Goal: Task Accomplishment & Management: Complete application form

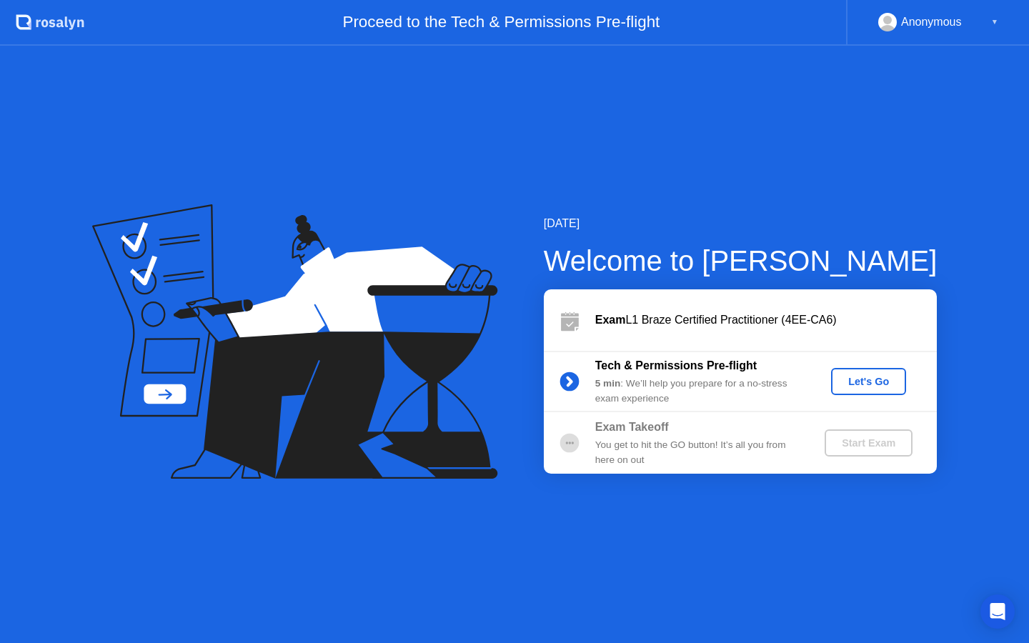
click at [859, 387] on div "Let's Go" at bounding box center [869, 381] width 64 height 11
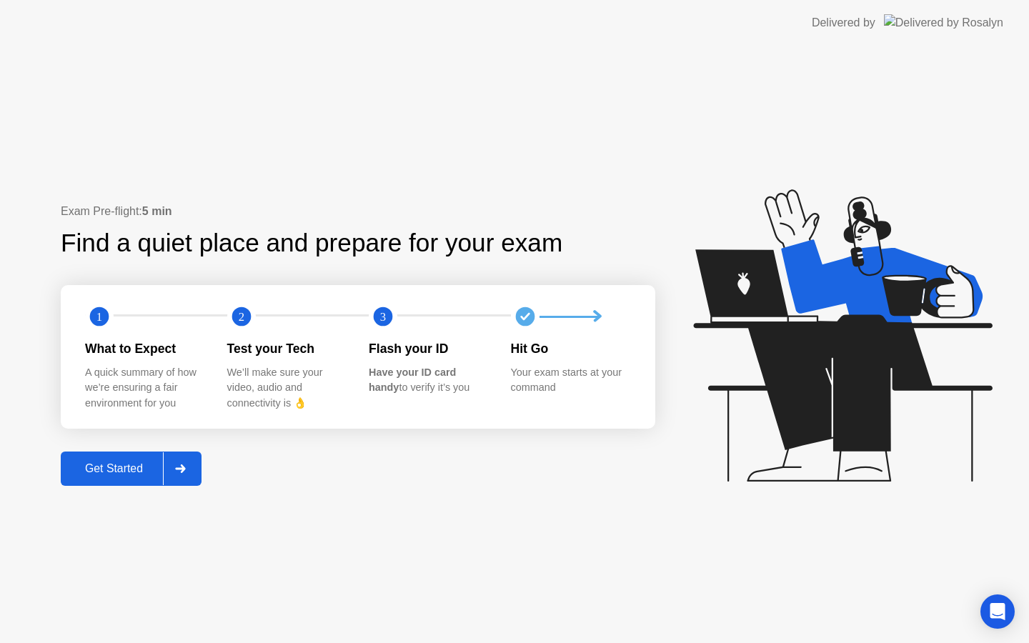
click at [136, 469] on div "Get Started" at bounding box center [114, 468] width 98 height 13
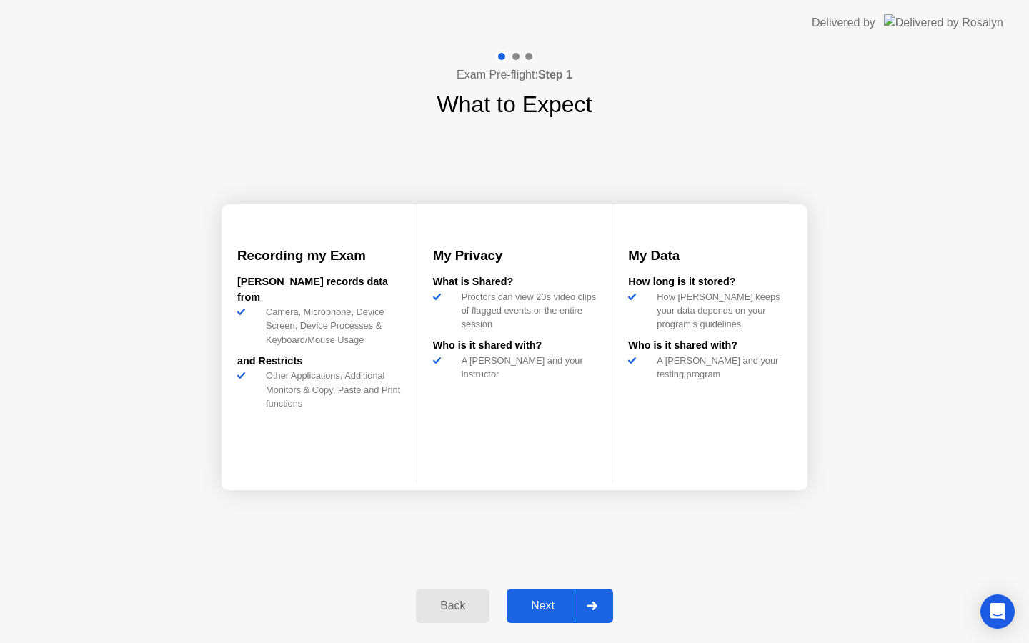
click at [891, 347] on div "Exam Pre-flight: Step 1 What to Expect Recording my Exam [PERSON_NAME] records …" at bounding box center [514, 344] width 1029 height 597
click at [540, 604] on div "Next" at bounding box center [543, 605] width 64 height 13
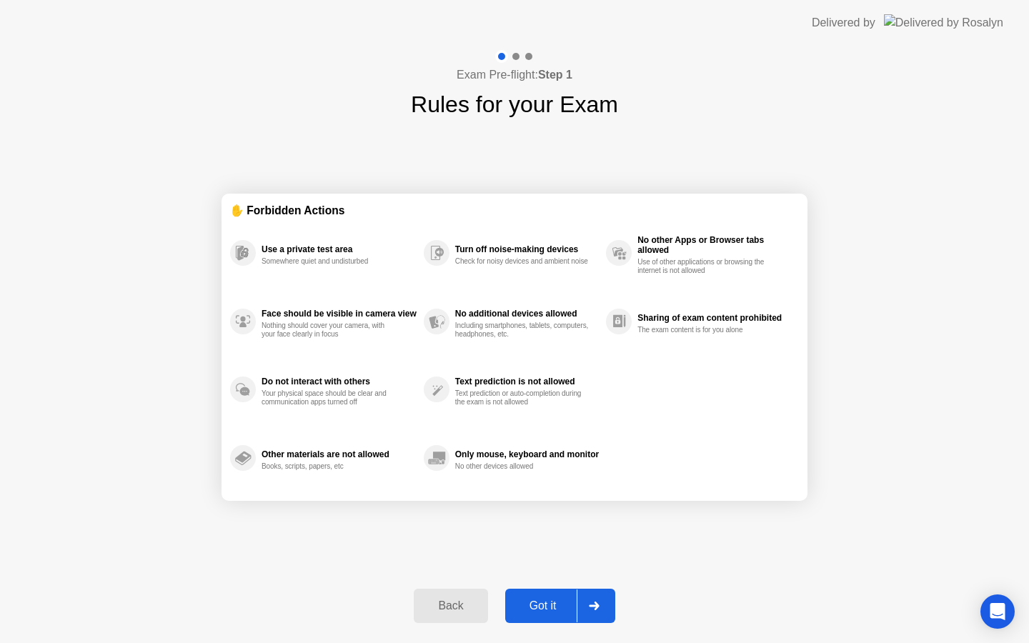
click at [549, 604] on div "Got it" at bounding box center [542, 605] width 67 height 13
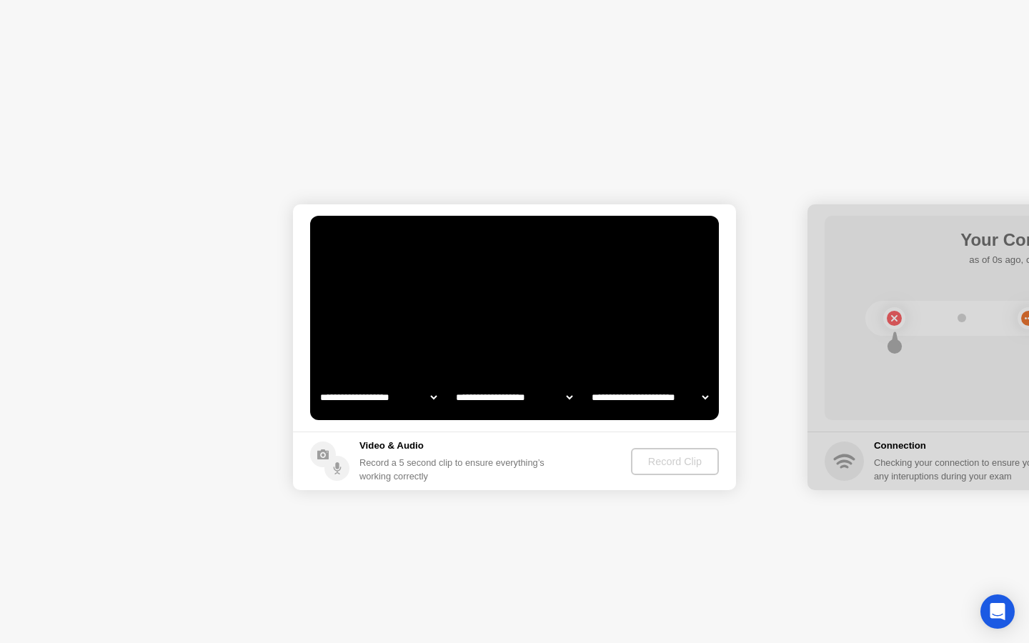
select select "**********"
select select "*******"
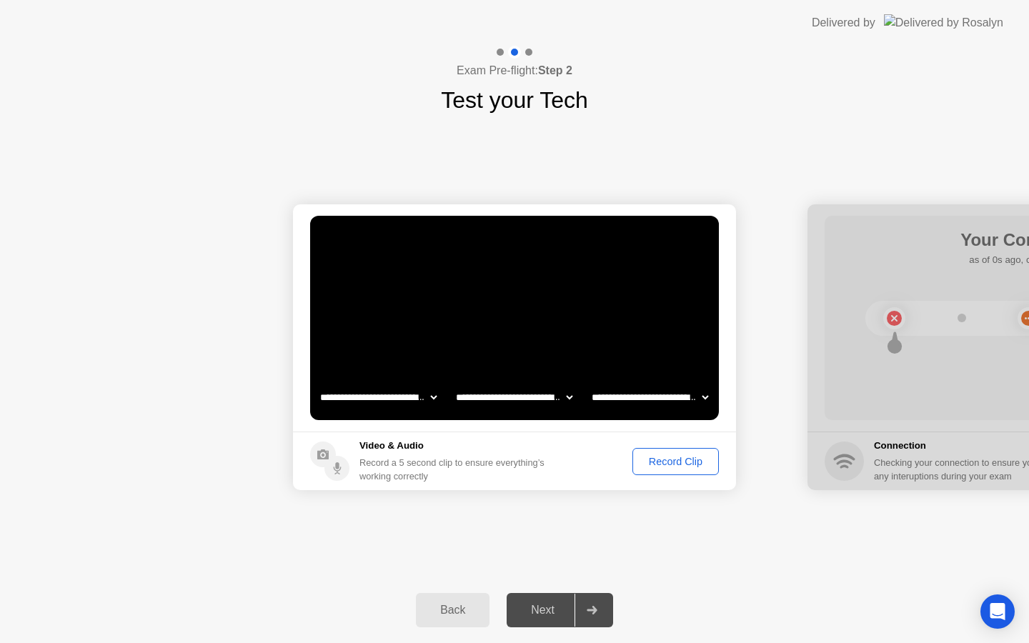
click at [532, 610] on div "Next" at bounding box center [543, 610] width 64 height 13
click at [555, 610] on div "Next" at bounding box center [543, 610] width 64 height 13
click at [675, 464] on div "Record Clip" at bounding box center [675, 461] width 76 height 11
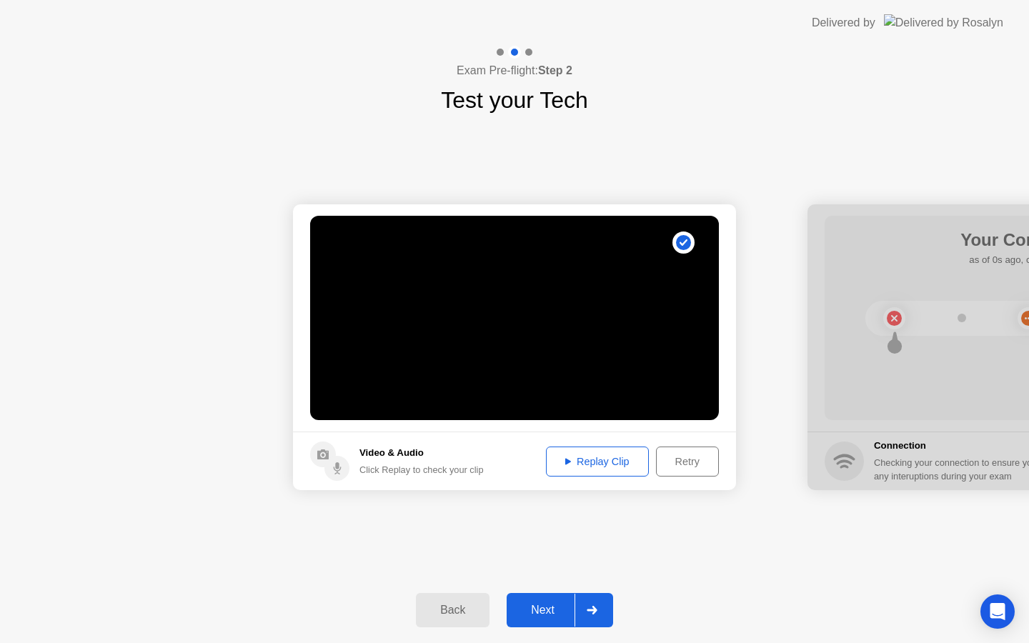
click at [547, 606] on div "Next" at bounding box center [543, 610] width 64 height 13
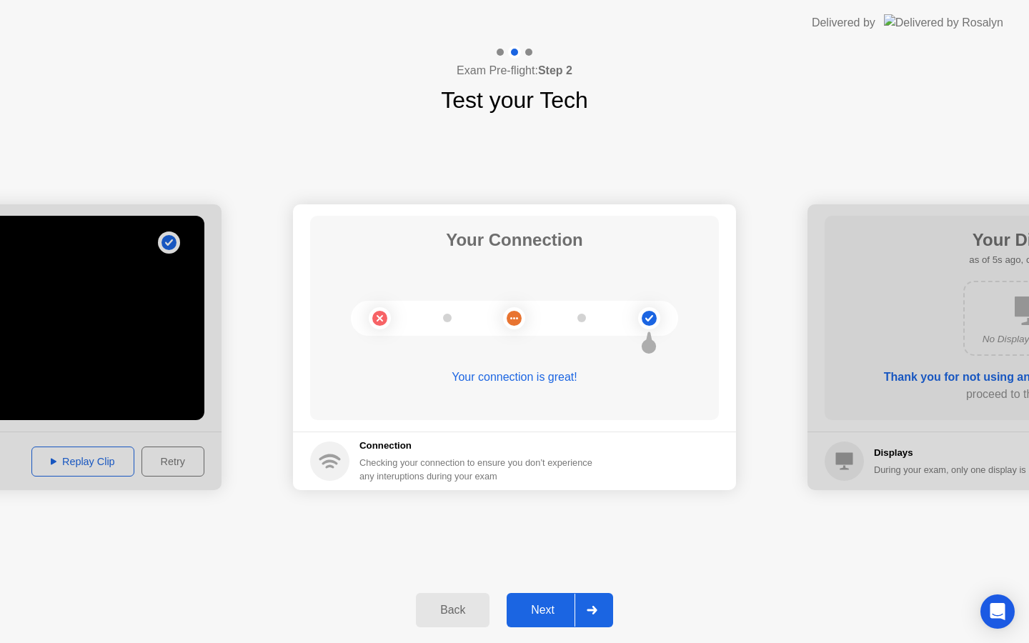
click at [547, 606] on div "Next" at bounding box center [543, 610] width 64 height 13
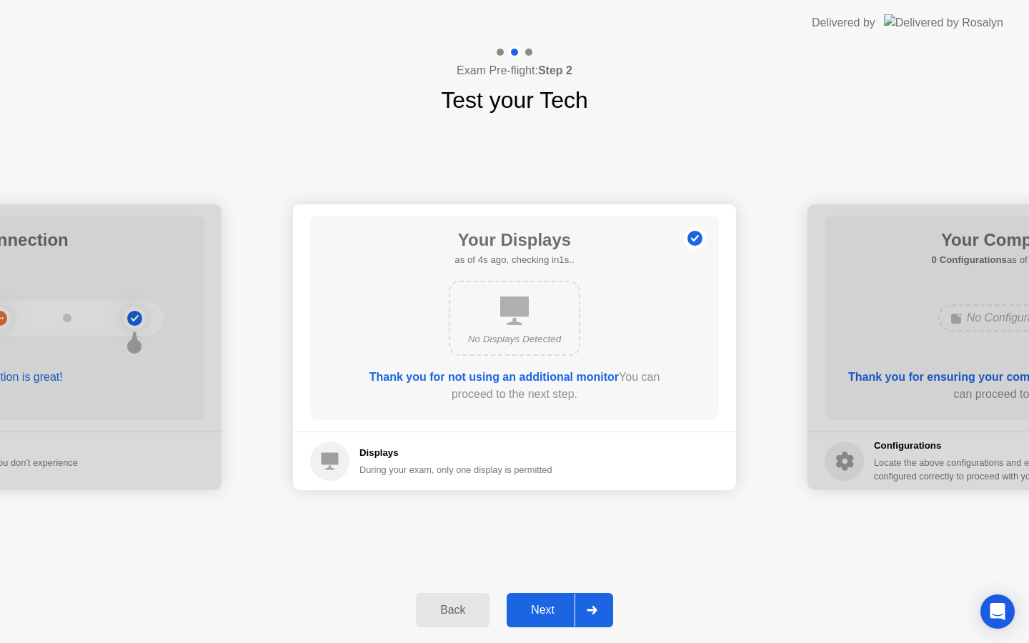
click at [547, 606] on div "Next" at bounding box center [543, 610] width 64 height 13
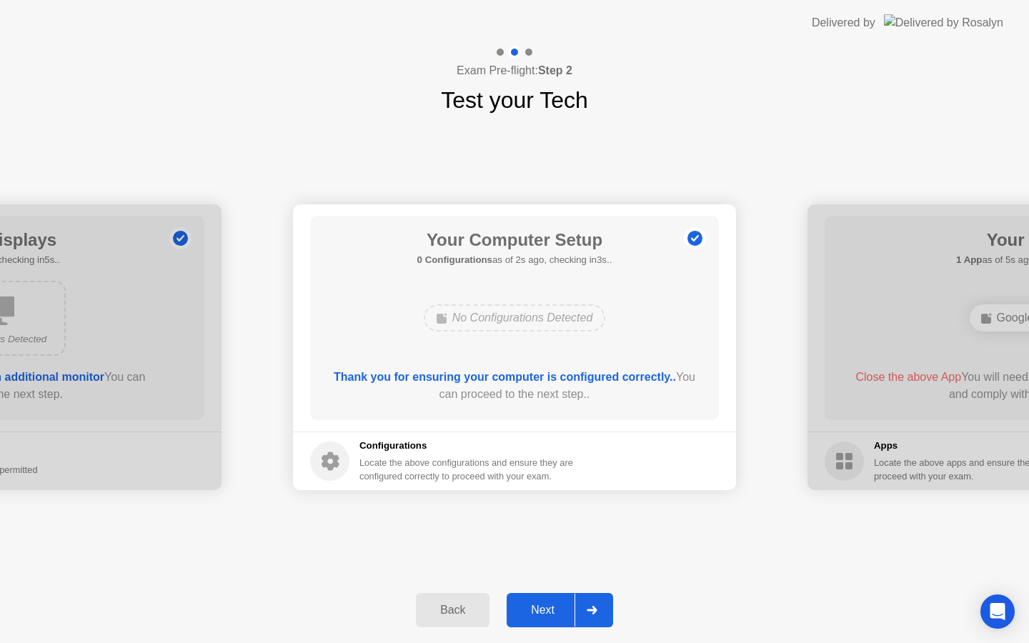
click at [534, 606] on div "Next" at bounding box center [543, 610] width 64 height 13
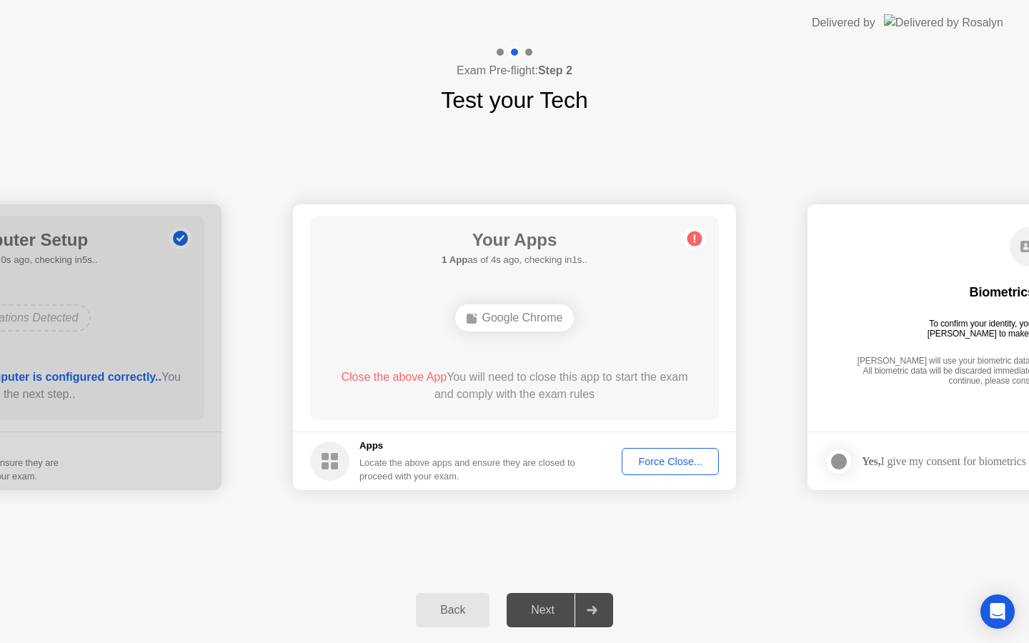
click at [570, 510] on div "**********" at bounding box center [514, 347] width 1029 height 460
click at [529, 246] on h1 "Your Apps" at bounding box center [515, 240] width 146 height 26
click at [532, 312] on div "Google Chrome" at bounding box center [514, 317] width 119 height 27
click at [667, 452] on button "Force Close..." at bounding box center [670, 461] width 97 height 27
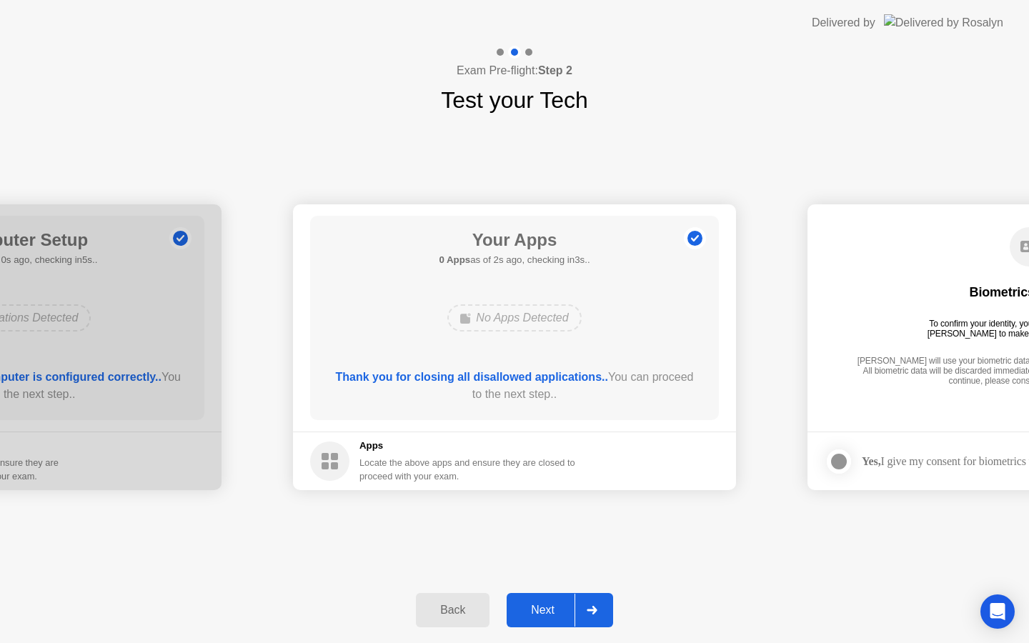
click at [542, 607] on div "Next" at bounding box center [543, 610] width 64 height 13
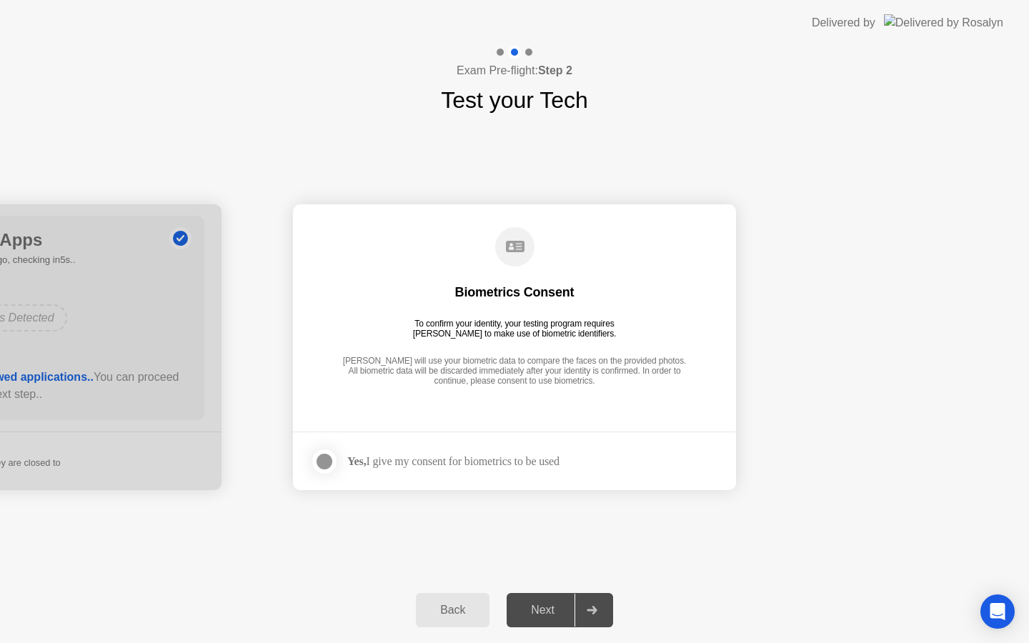
click at [534, 612] on div "Next" at bounding box center [543, 610] width 64 height 13
click at [320, 463] on div at bounding box center [324, 461] width 17 height 17
click at [533, 600] on button "Next" at bounding box center [560, 610] width 106 height 34
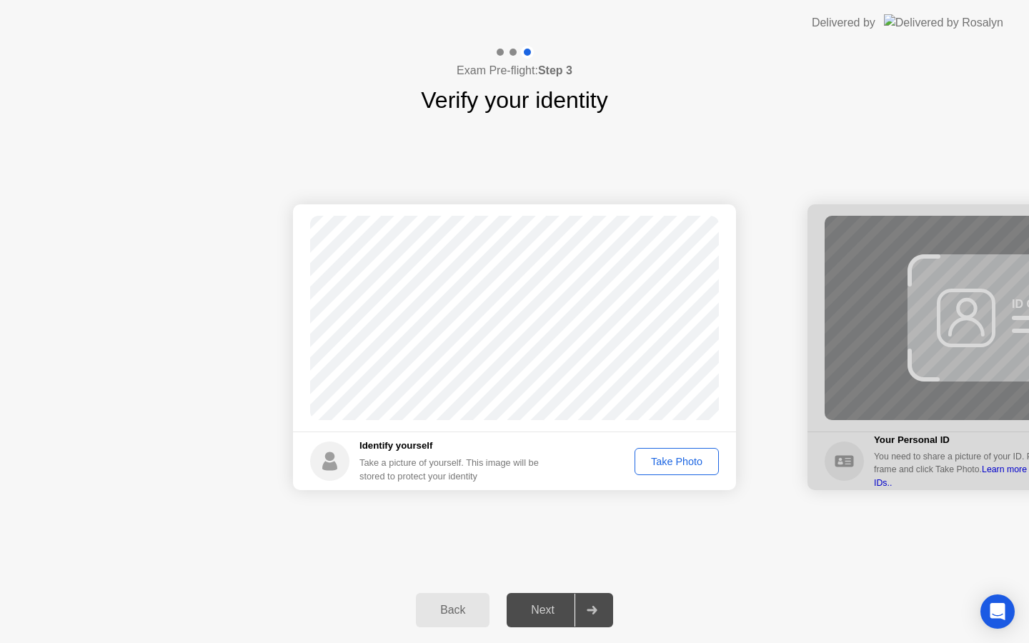
click at [653, 464] on div "Take Photo" at bounding box center [676, 461] width 74 height 11
click at [544, 604] on div "Next" at bounding box center [543, 610] width 64 height 13
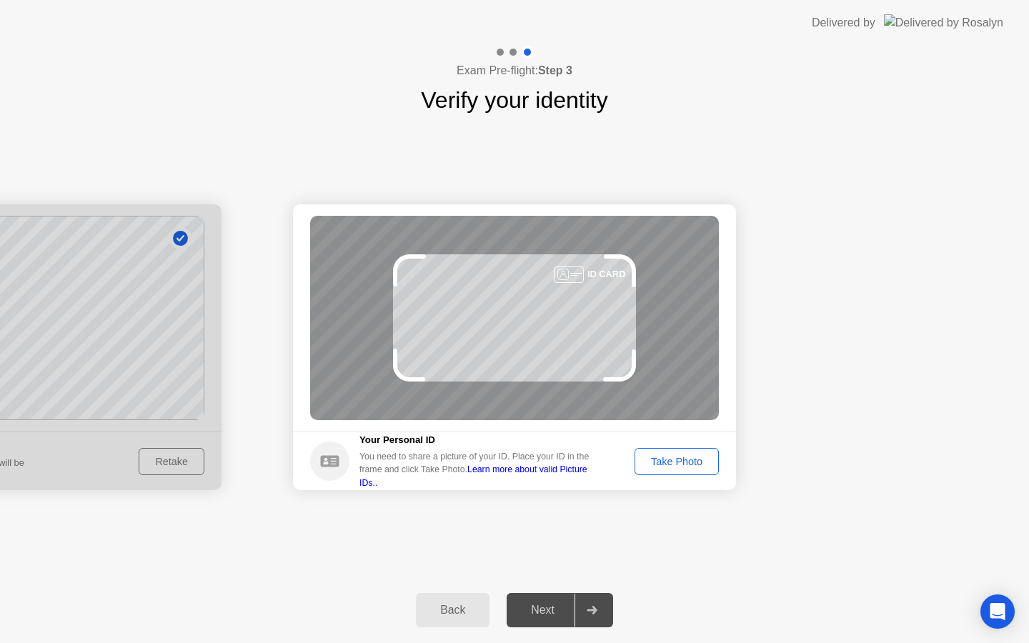
click at [650, 461] on div "Take Photo" at bounding box center [676, 461] width 74 height 11
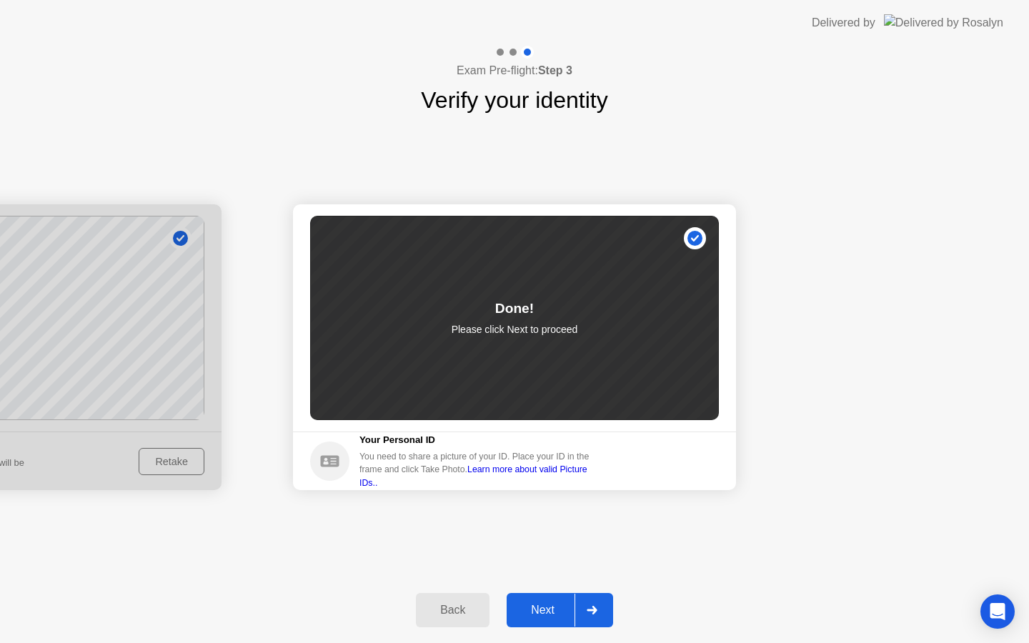
click at [542, 620] on button "Next" at bounding box center [560, 610] width 106 height 34
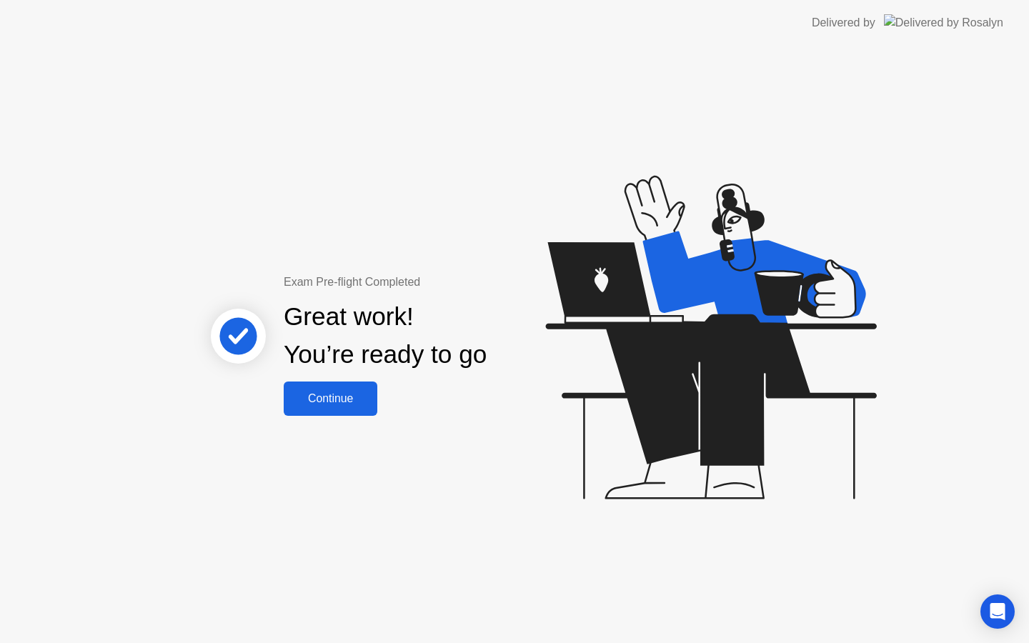
click at [336, 409] on button "Continue" at bounding box center [331, 399] width 94 height 34
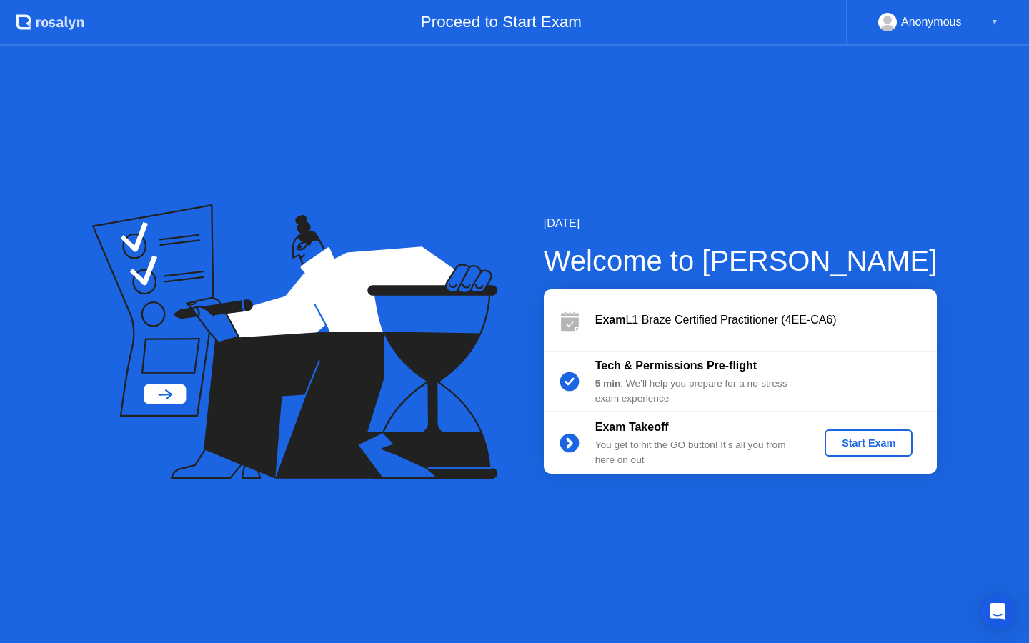
click at [853, 445] on div "Start Exam" at bounding box center [868, 442] width 76 height 11
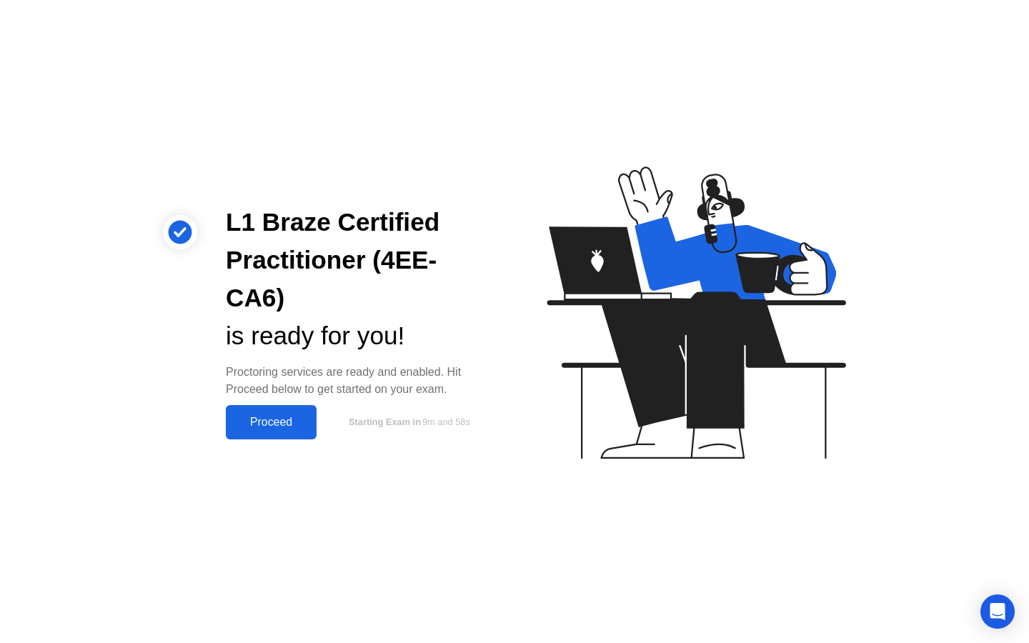
click at [293, 416] on div "Proceed" at bounding box center [271, 422] width 82 height 13
